Goal: Task Accomplishment & Management: Manage account settings

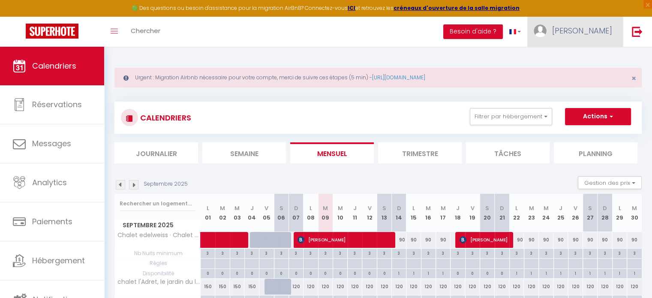
click at [591, 31] on span "[PERSON_NAME]" at bounding box center [582, 30] width 60 height 11
click at [577, 73] on link "Équipe" at bounding box center [588, 75] width 63 height 15
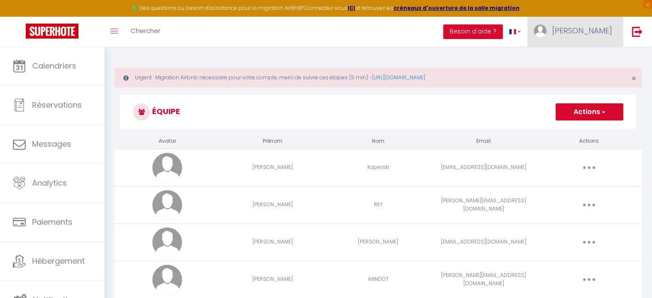
click at [594, 41] on link "[PERSON_NAME]" at bounding box center [576, 32] width 96 height 30
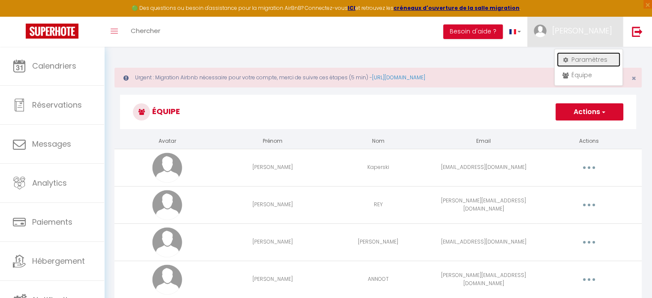
click at [576, 57] on link "Paramètres" at bounding box center [588, 59] width 63 height 15
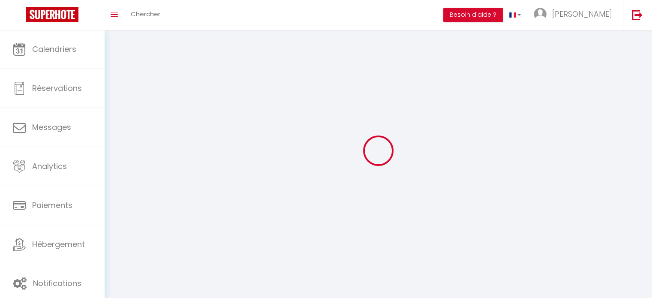
select select
type input "[PERSON_NAME]"
type input "0676407077"
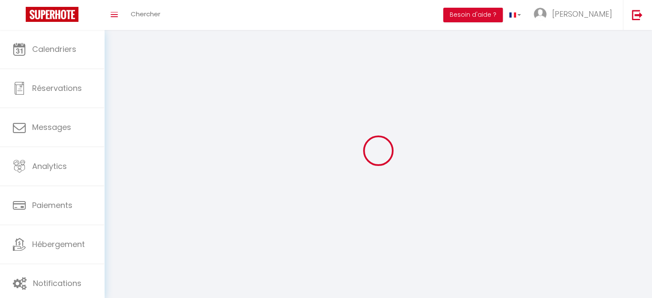
type input "[STREET_ADDRESS]"
type input "74410"
type input "SAINT JORIOZ"
type input "ULWBj5NN7BnYiIXi4JhkMzkBf"
type input "bgPD2FCCLWH6drqdPRIex4ZbM"
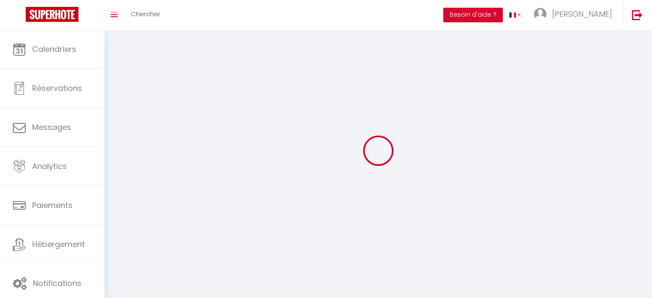
type input "[URL][DOMAIN_NAME]"
select select "28"
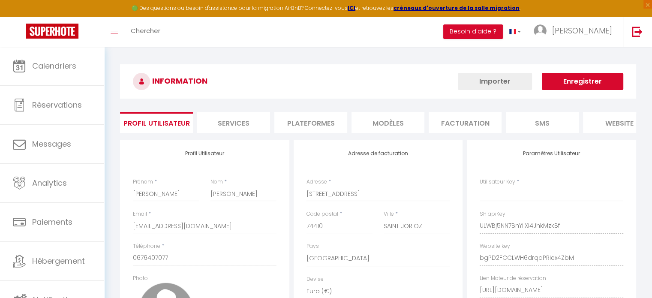
type input "ULWBj5NN7BnYiIXi4JhkMzkBf"
type input "bgPD2FCCLWH6drqdPRIex4ZbM"
type input "[URL][DOMAIN_NAME]"
select select "fr"
click at [319, 127] on li "Plateformes" at bounding box center [310, 122] width 73 height 21
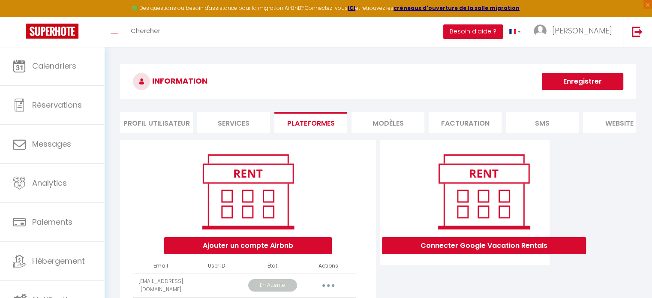
scroll to position [163, 0]
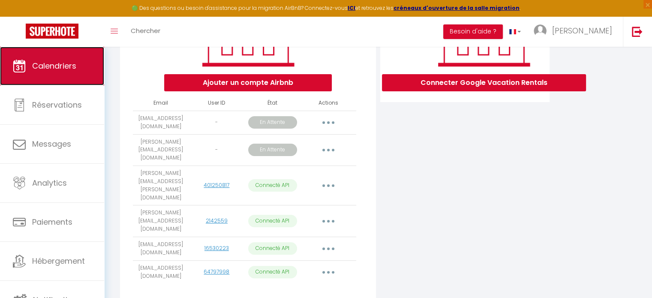
click at [17, 65] on icon at bounding box center [19, 66] width 13 height 13
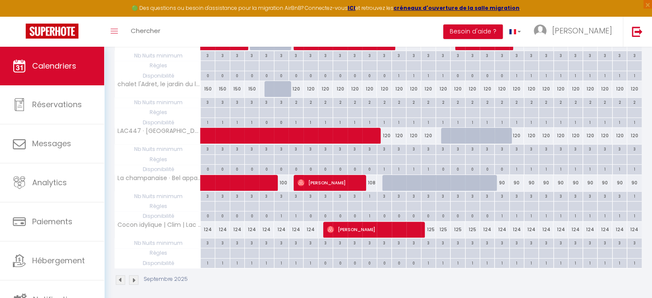
scroll to position [201, 0]
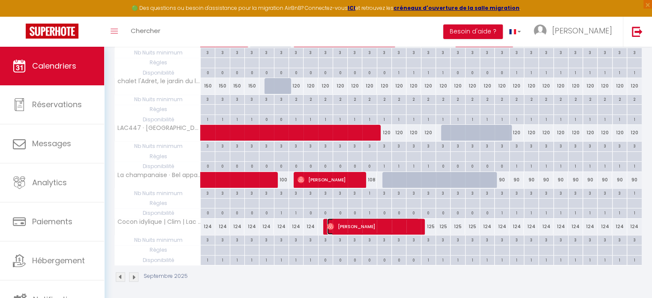
click at [345, 223] on span "[PERSON_NAME]" at bounding box center [373, 226] width 92 height 16
select select "OK"
select select "0"
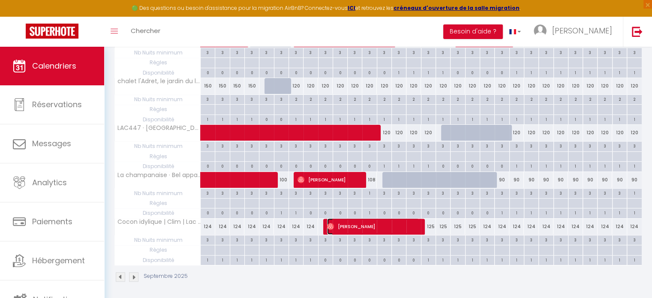
select select "1"
select select
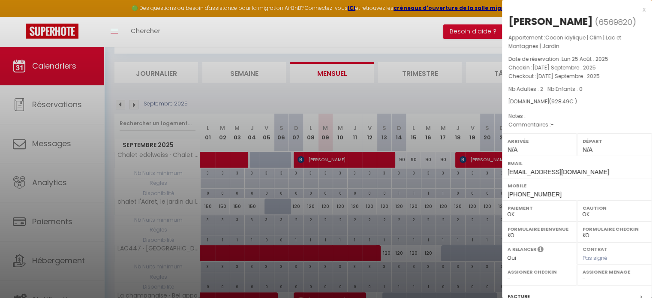
scroll to position [74, 0]
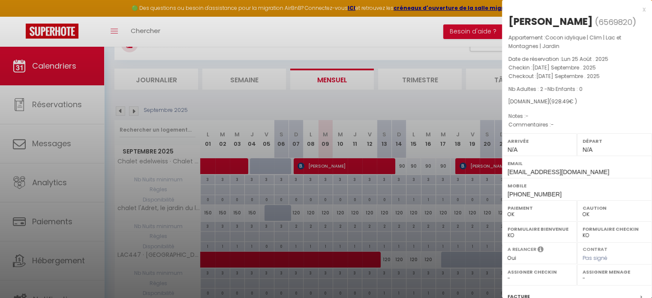
click at [121, 108] on div at bounding box center [326, 149] width 652 height 298
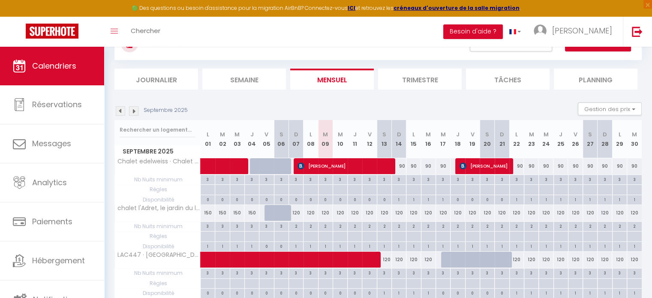
click at [121, 108] on img at bounding box center [120, 110] width 9 height 9
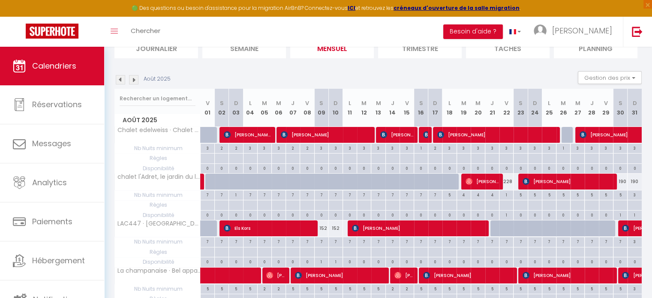
scroll to position [201, 0]
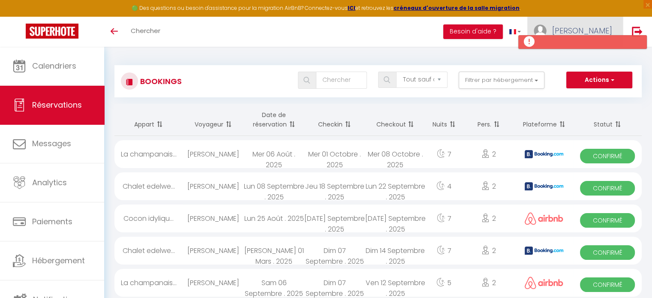
click at [547, 27] on img at bounding box center [540, 30] width 13 height 13
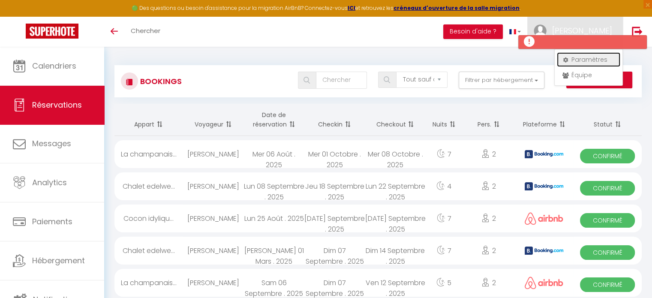
click at [591, 55] on link "Paramètres" at bounding box center [588, 59] width 63 height 15
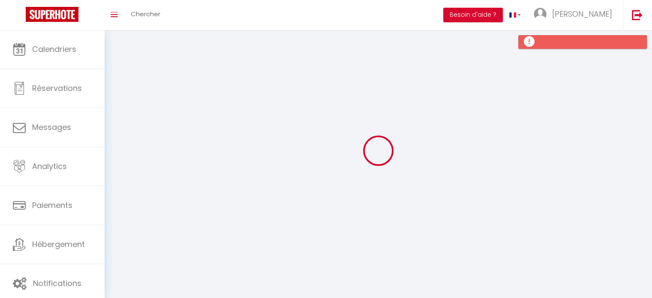
type input "[PERSON_NAME]"
type input "0676407077"
type input "[STREET_ADDRESS]"
type input "74410"
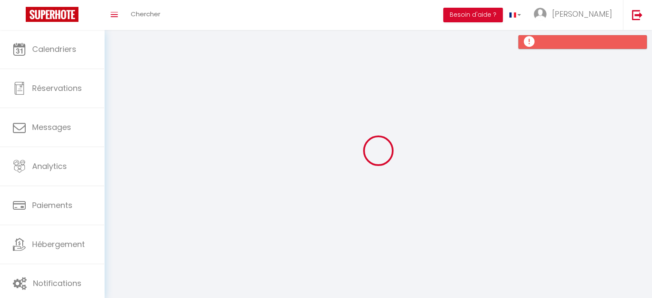
type input "SAINT JORIOZ"
type input "ULWBj5NN7BnYiIXi4JhkMzkBf"
type input "bgPD2FCCLWH6drqdPRIex4ZbM"
select select "28"
select select "fr"
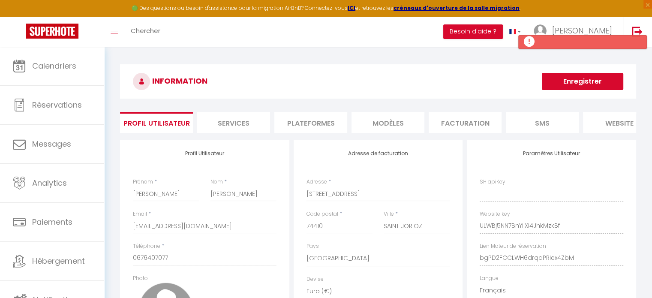
type input "ULWBj5NN7BnYiIXi4JhkMzkBf"
type input "bgPD2FCCLWH6drqdPRIex4ZbM"
type input "[URL][DOMAIN_NAME]"
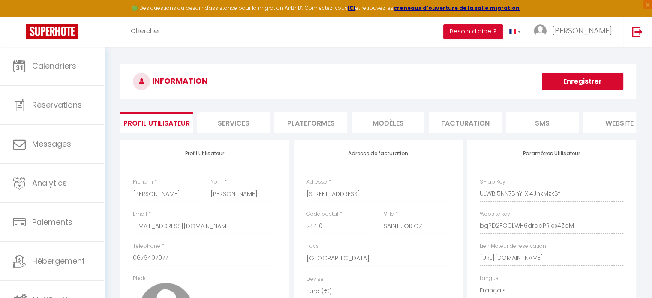
click at [311, 124] on li "Plateformes" at bounding box center [310, 122] width 73 height 21
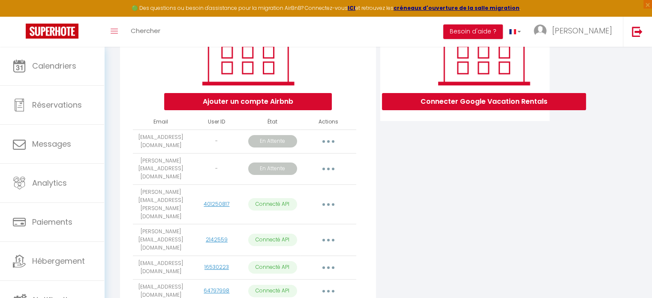
scroll to position [141, 0]
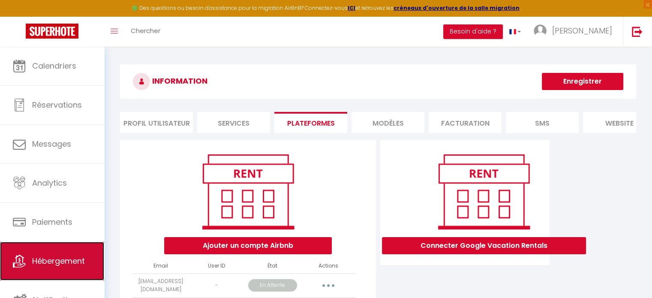
click at [46, 265] on span "Hébergement" at bounding box center [58, 261] width 53 height 11
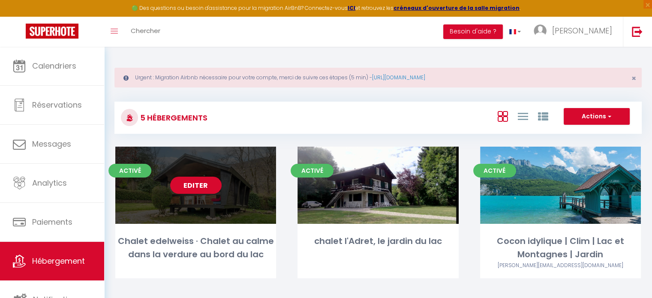
click at [231, 211] on div "Editer" at bounding box center [195, 185] width 161 height 77
select select "3"
select select "2"
select select "1"
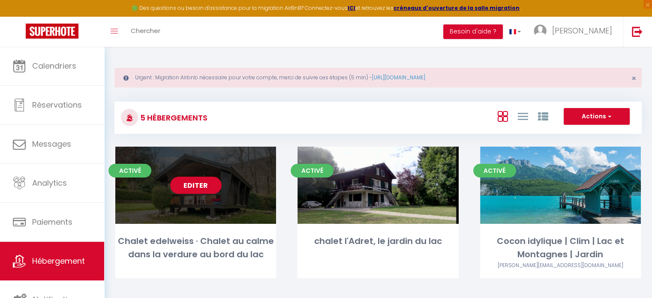
select select "28"
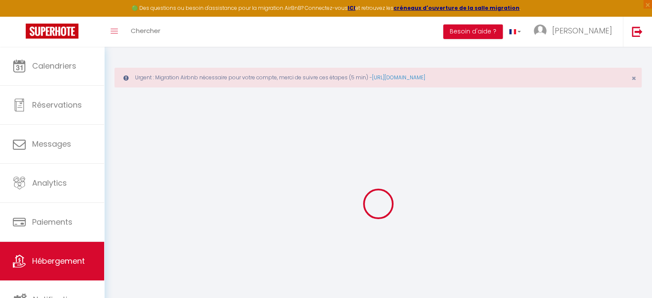
select select
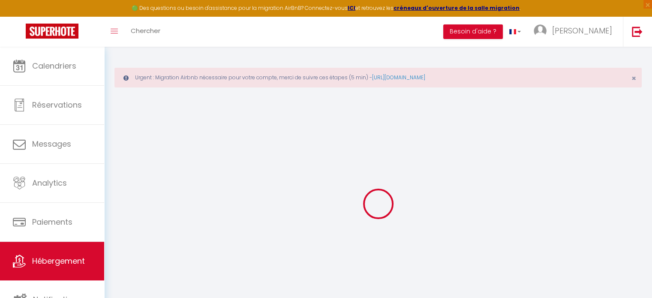
select select
checkbox input "false"
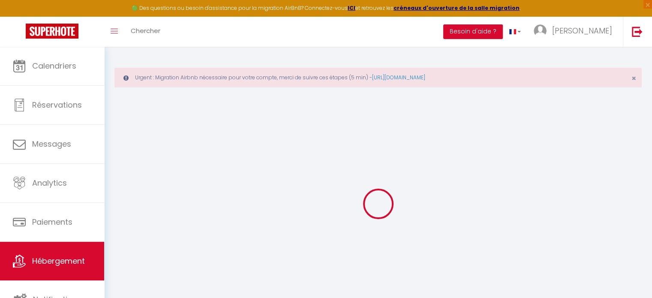
select select
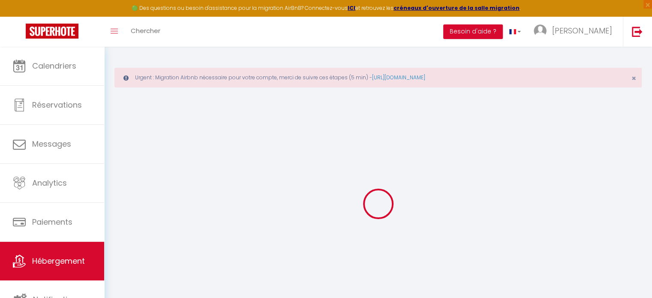
select select
checkbox input "false"
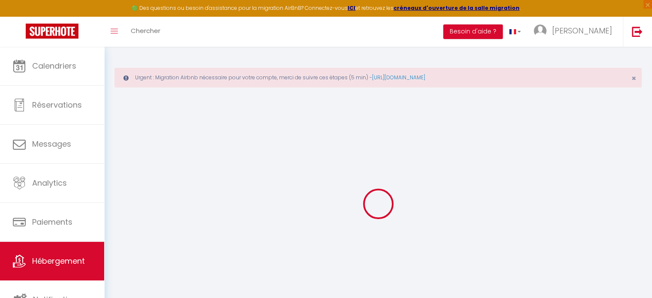
checkbox input "false"
select select
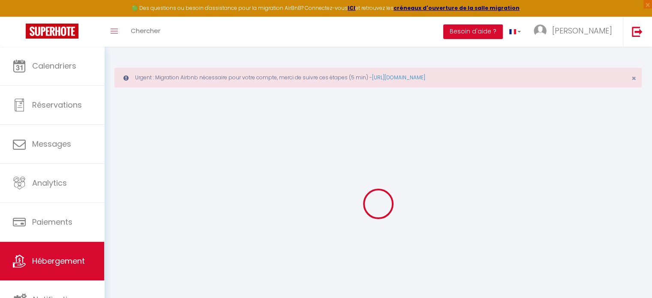
select select
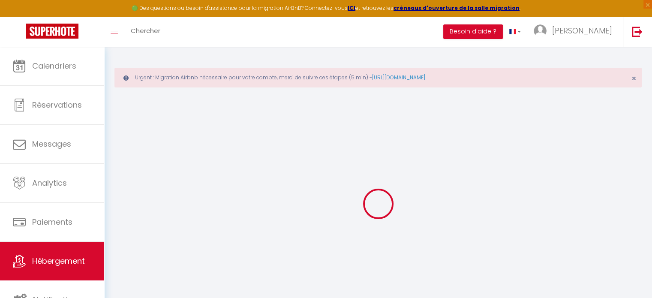
checkbox input "false"
select select
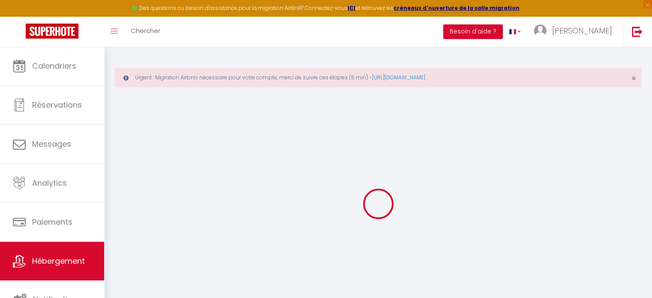
select select
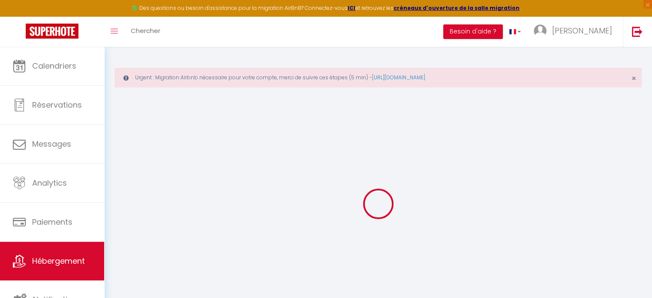
select select
checkbox input "false"
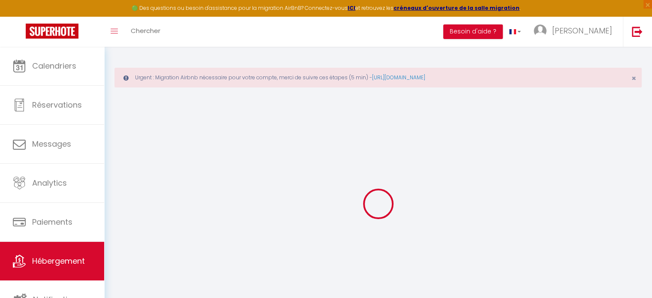
checkbox input "false"
select select
type input "Chalet edelweiss · Chalet au calme dans la verdure au bord du lac"
type input "[PERSON_NAME],"
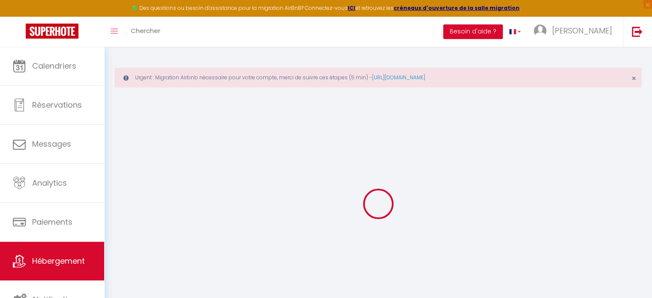
type input "Conciergerie les clés du lac"
select select "houses"
select select "2"
type input "90"
type input "80"
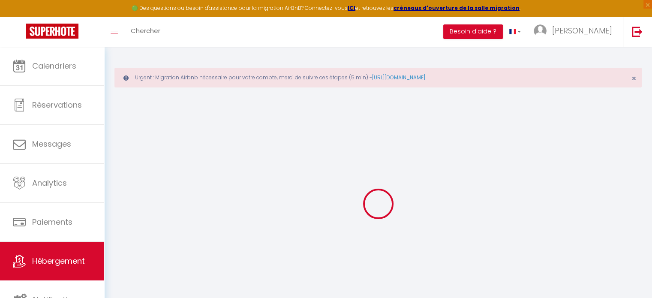
select select
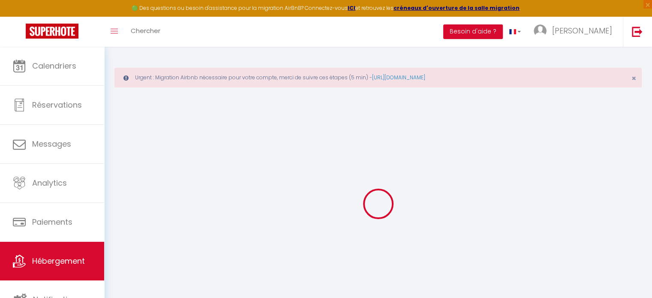
select select
type input "[STREET_ADDRESS] Berthet"
type input "74320"
type input "Sévrier"
type input "[EMAIL_ADDRESS][DOMAIN_NAME]"
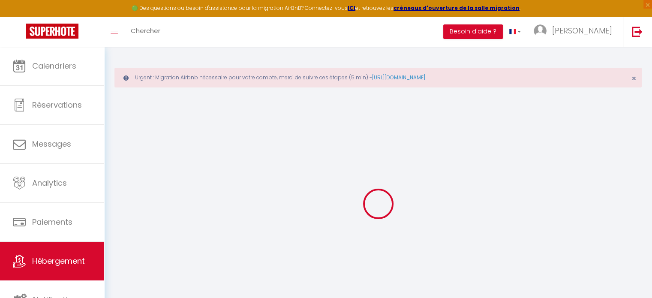
select select
checkbox input "false"
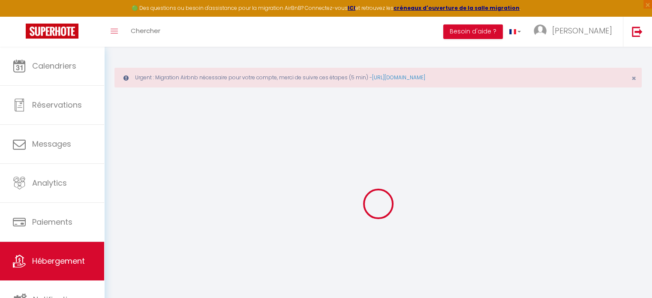
type input "50"
type input "0"
type input "25"
type input "0"
select select
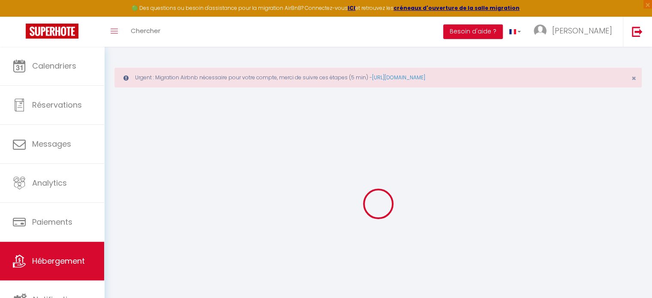
checkbox input "false"
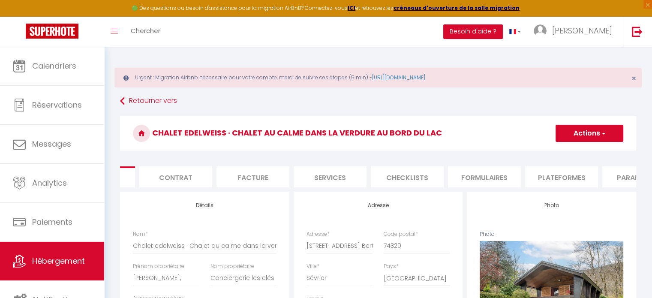
scroll to position [0, 108]
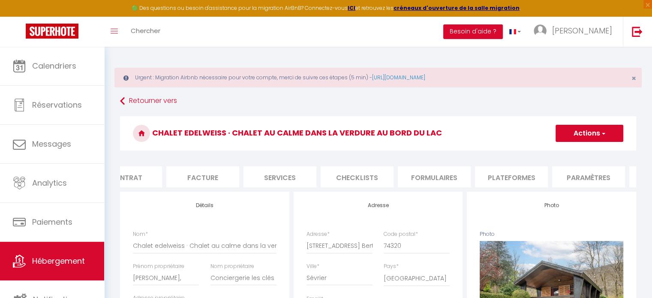
select select
checkbox input "false"
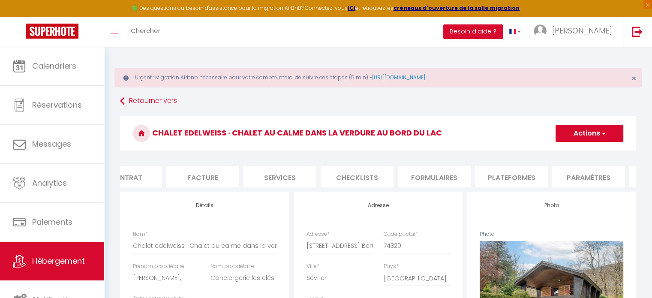
click at [149, 180] on li "Contrat" at bounding box center [125, 176] width 73 height 21
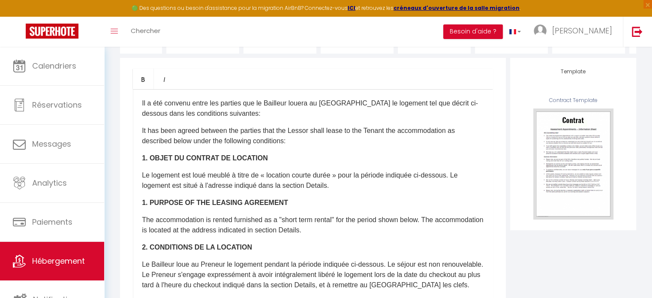
scroll to position [137, 0]
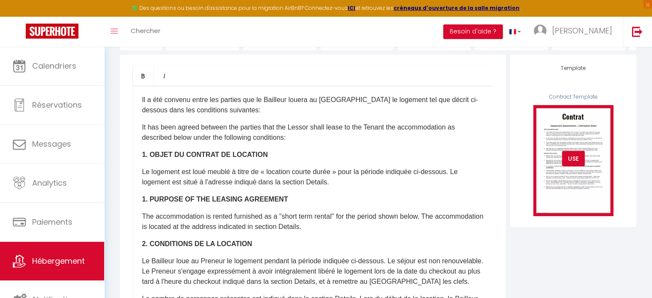
click at [572, 161] on div "USE" at bounding box center [573, 158] width 23 height 15
click at [573, 166] on div "USE" at bounding box center [573, 158] width 23 height 15
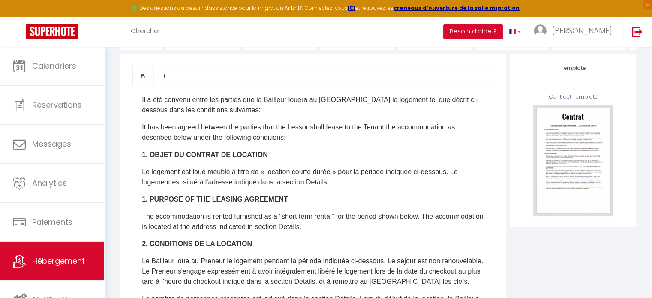
click at [413, 183] on p "Le logement est loué meublé à titre de « location courte durée » pour la périod…" at bounding box center [313, 177] width 342 height 21
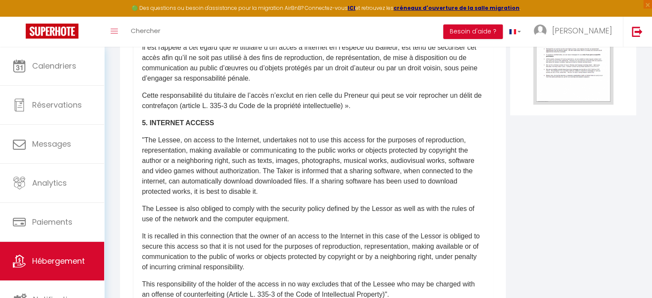
scroll to position [307, 0]
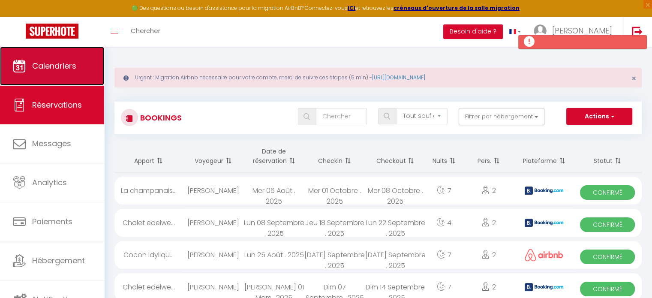
click at [56, 79] on link "Calendriers" at bounding box center [52, 66] width 104 height 39
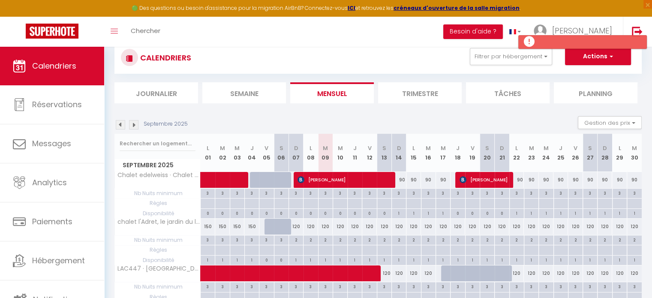
scroll to position [62, 0]
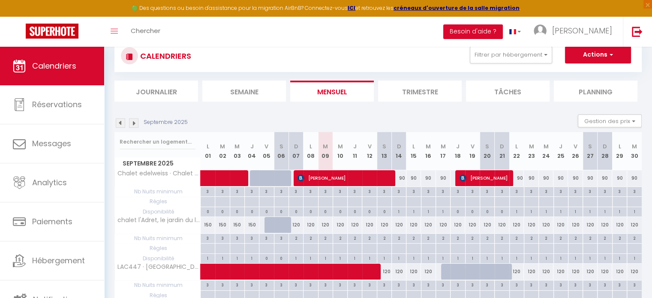
click at [133, 122] on img at bounding box center [133, 122] width 9 height 9
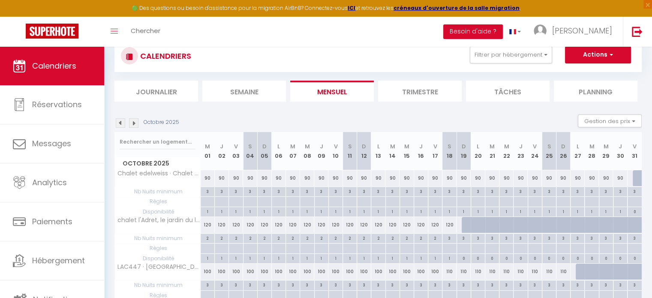
click at [133, 122] on img at bounding box center [133, 122] width 9 height 9
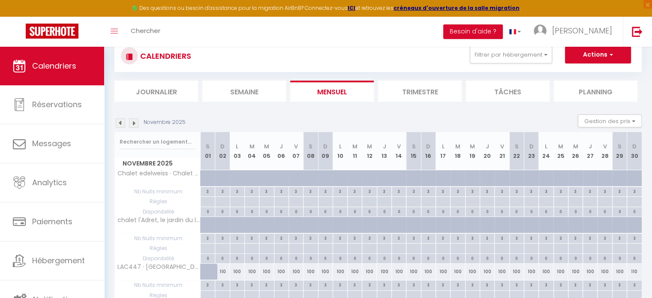
click at [133, 122] on img at bounding box center [133, 122] width 9 height 9
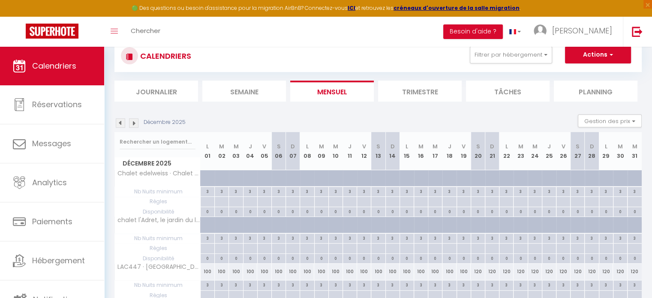
click at [133, 122] on img at bounding box center [133, 122] width 9 height 9
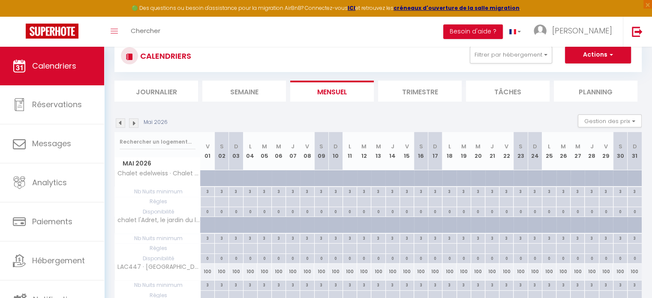
click at [133, 122] on img at bounding box center [133, 122] width 9 height 9
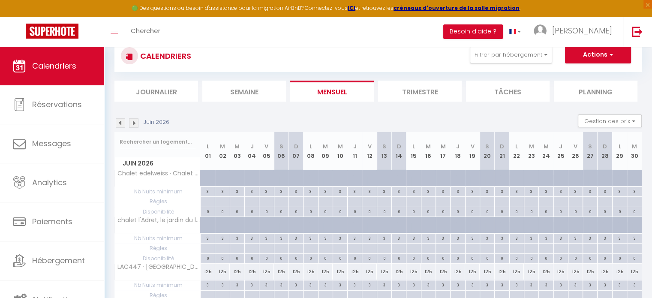
click at [133, 122] on img at bounding box center [133, 122] width 9 height 9
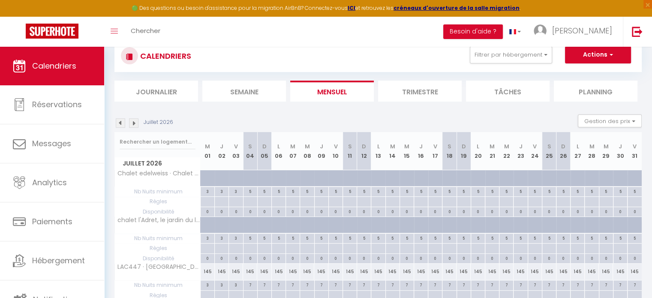
click at [133, 122] on img at bounding box center [133, 122] width 9 height 9
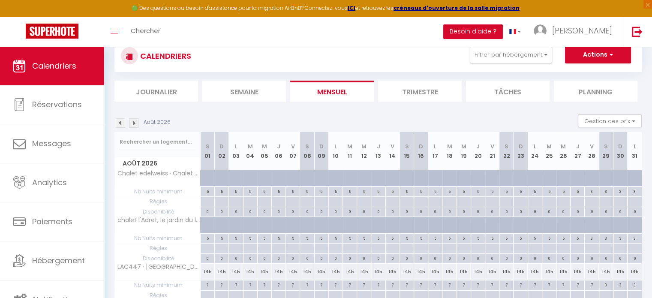
click at [120, 122] on img at bounding box center [120, 122] width 9 height 9
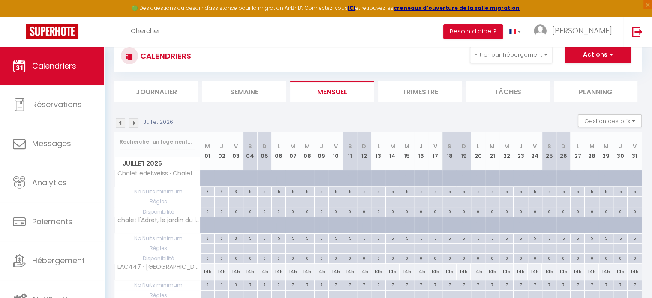
click at [306, 180] on div at bounding box center [312, 183] width 14 height 16
type input "Mer 08 Juillet 2026"
type input "Jeu 09 Juillet 2026"
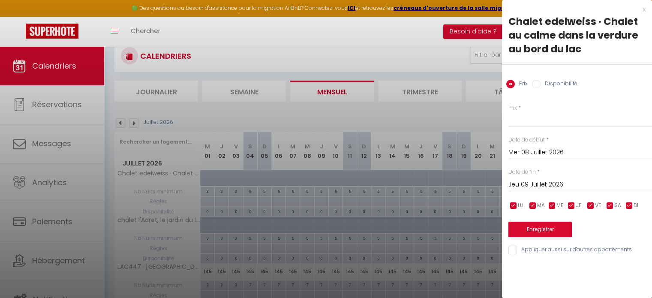
click at [549, 80] on label "Disponibilité" at bounding box center [559, 84] width 37 height 9
click at [541, 80] on input "Disponibilité" at bounding box center [536, 84] width 9 height 9
radio input "true"
radio input "false"
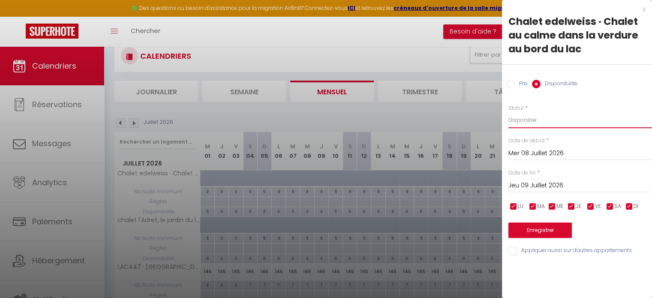
click at [528, 118] on select "Disponible Indisponible" at bounding box center [581, 120] width 144 height 16
click at [509, 112] on select "Disponible Indisponible" at bounding box center [581, 120] width 144 height 16
click at [420, 119] on div at bounding box center [326, 149] width 652 height 298
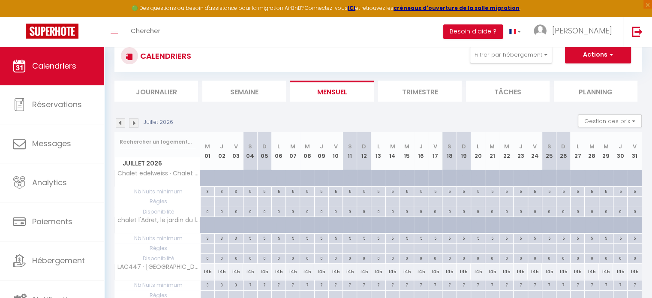
click at [264, 178] on div at bounding box center [269, 183] width 14 height 16
select select "1"
type input "Dim 05 Juillet 2026"
type input "Lun 06 Juillet 2026"
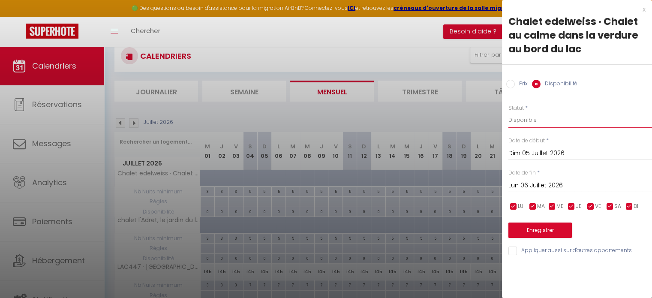
click at [518, 117] on select "Disponible Indisponible" at bounding box center [581, 120] width 144 height 16
select select "0"
click at [509, 112] on select "Disponible Indisponible" at bounding box center [581, 120] width 144 height 16
click at [529, 187] on input "Lun 06 Juillet 2026" at bounding box center [581, 185] width 144 height 11
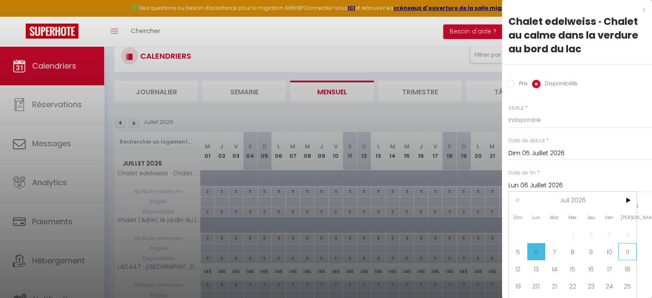
scroll to position [20, 0]
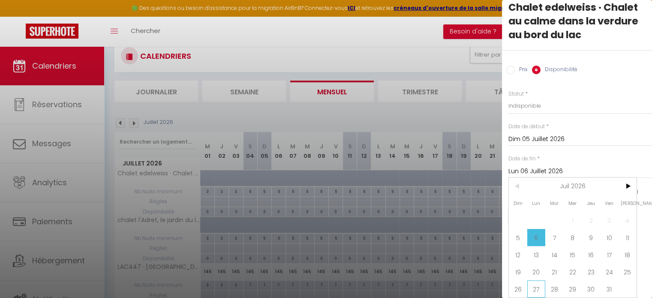
click at [534, 283] on span "27" at bounding box center [537, 288] width 18 height 17
type input "Lun 27 Juillet 2026"
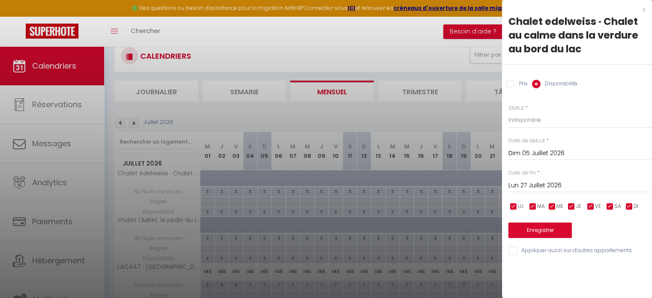
scroll to position [0, 0]
click at [543, 231] on button "Enregistrer" at bounding box center [540, 230] width 63 height 15
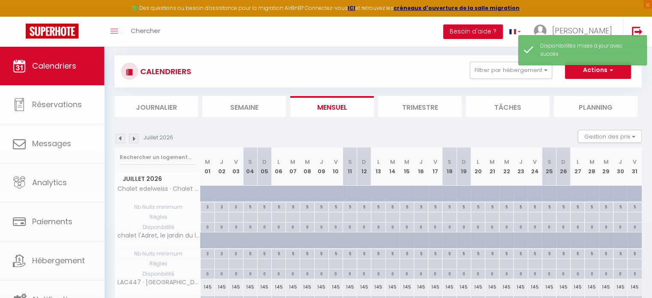
scroll to position [62, 0]
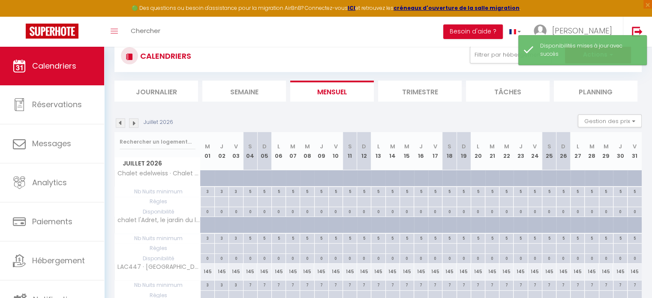
click at [121, 120] on img at bounding box center [120, 122] width 9 height 9
